Goal: Information Seeking & Learning: Check status

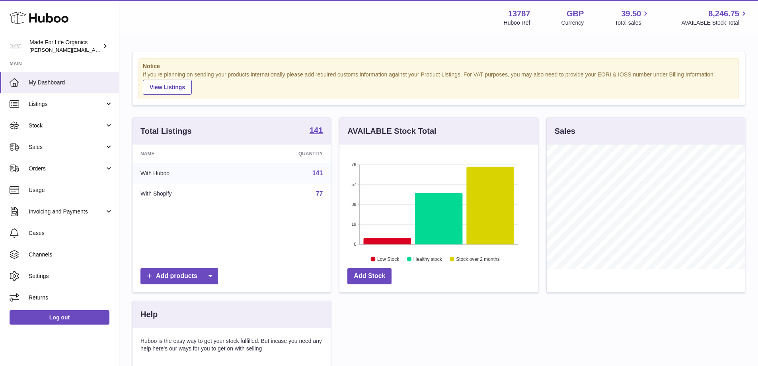
scroll to position [124, 198]
click at [40, 146] on span "Sales" at bounding box center [67, 147] width 76 height 8
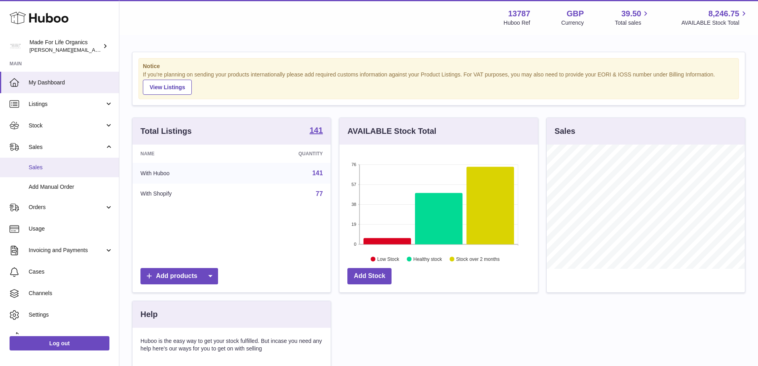
click at [37, 167] on span "Sales" at bounding box center [71, 167] width 84 height 8
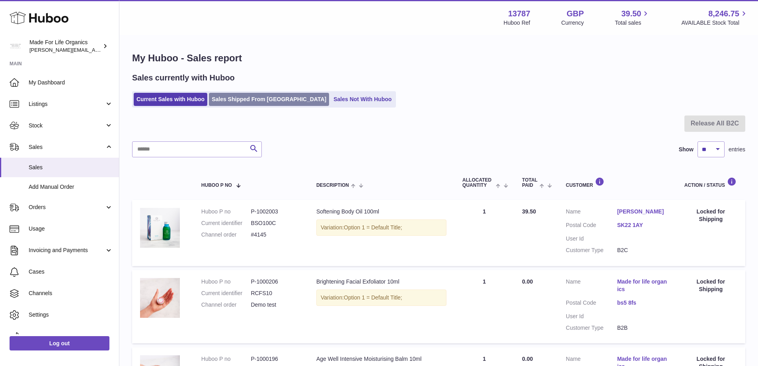
click at [238, 103] on link "Sales Shipped From [GEOGRAPHIC_DATA]" at bounding box center [269, 99] width 120 height 13
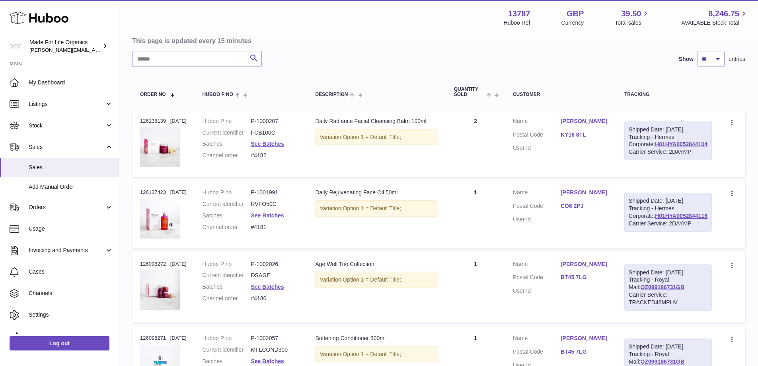
scroll to position [80, 0]
